Goal: Transaction & Acquisition: Subscribe to service/newsletter

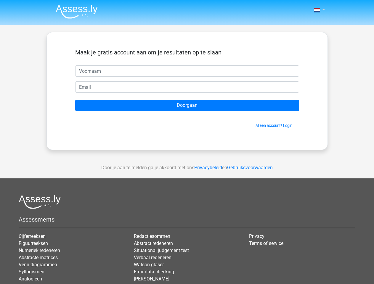
click at [317, 10] on span at bounding box center [317, 10] width 6 height 5
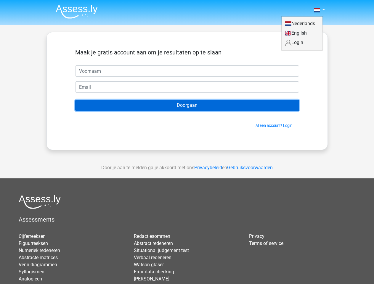
click at [187, 105] on input "Doorgaan" at bounding box center [187, 105] width 224 height 11
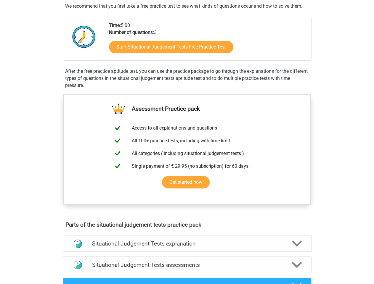
scroll to position [114, 0]
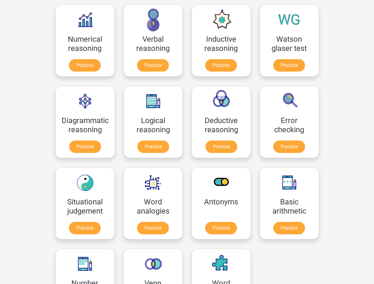
scroll to position [94, 0]
